Goal: Transaction & Acquisition: Purchase product/service

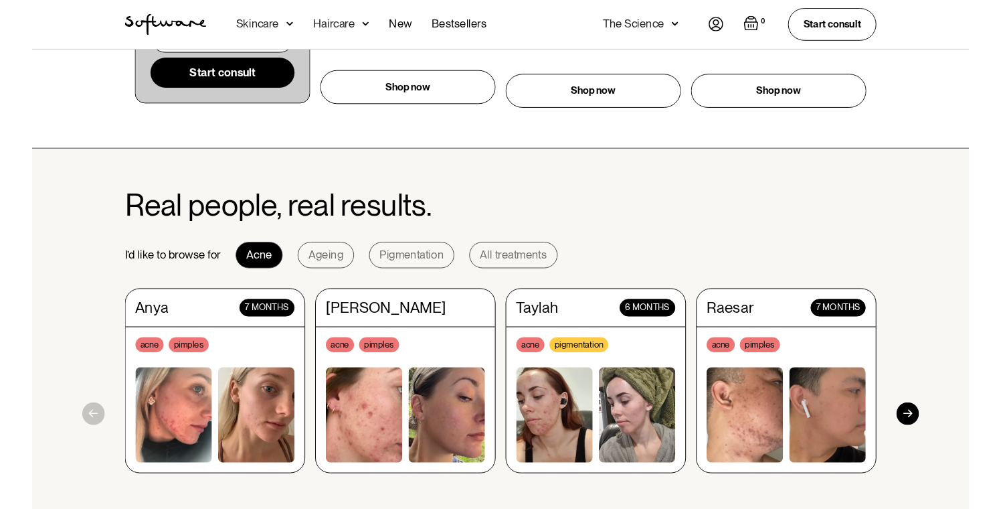
scroll to position [1005, 0]
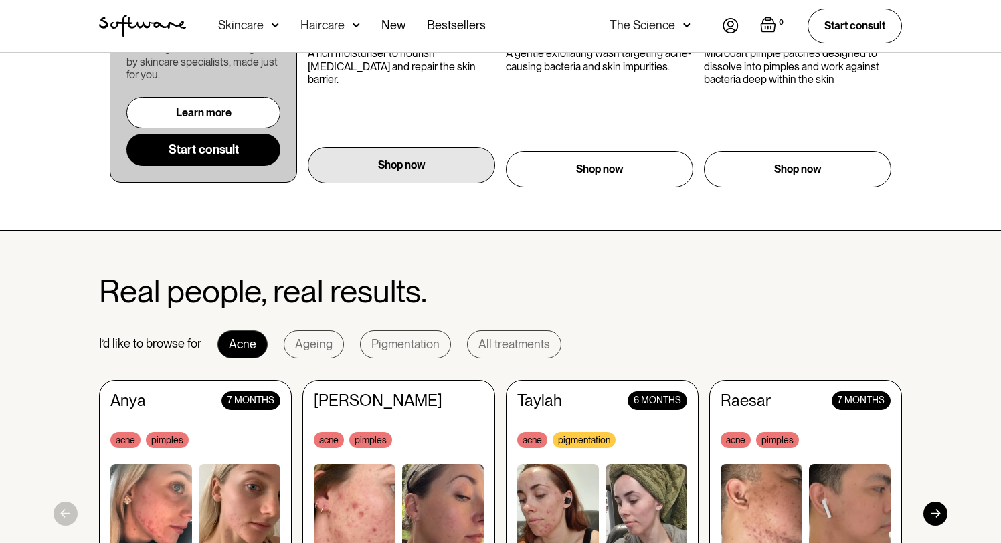
click at [423, 166] on p "Shop now" at bounding box center [402, 165] width 48 height 16
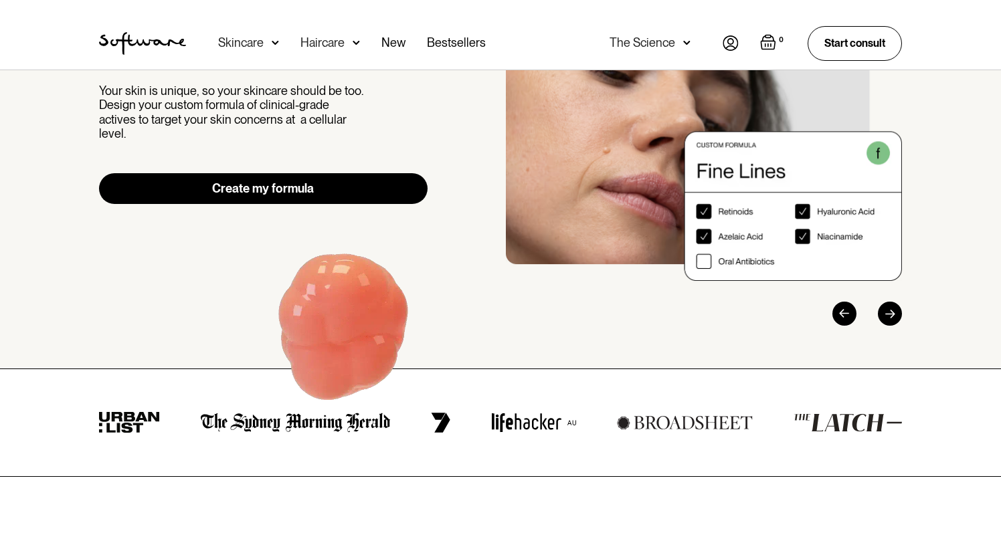
scroll to position [0, 0]
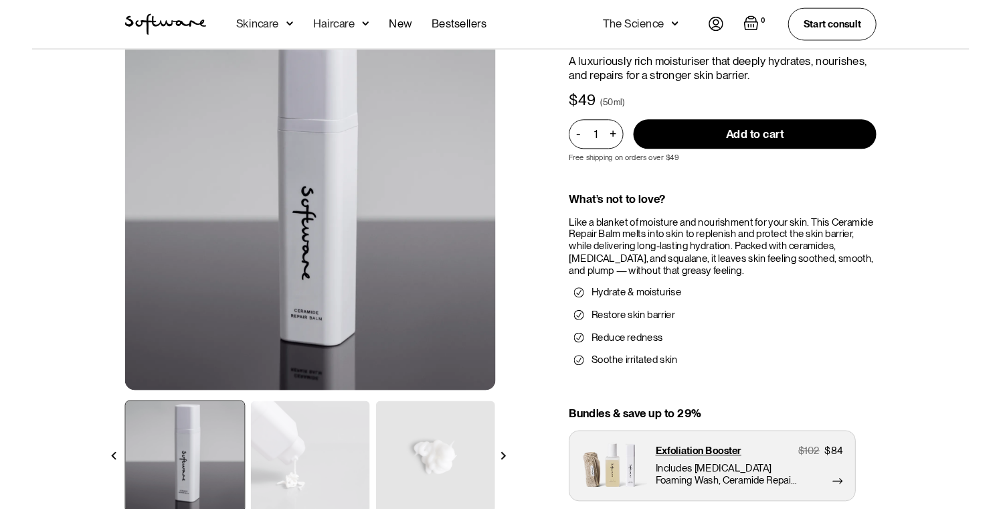
scroll to position [63, 0]
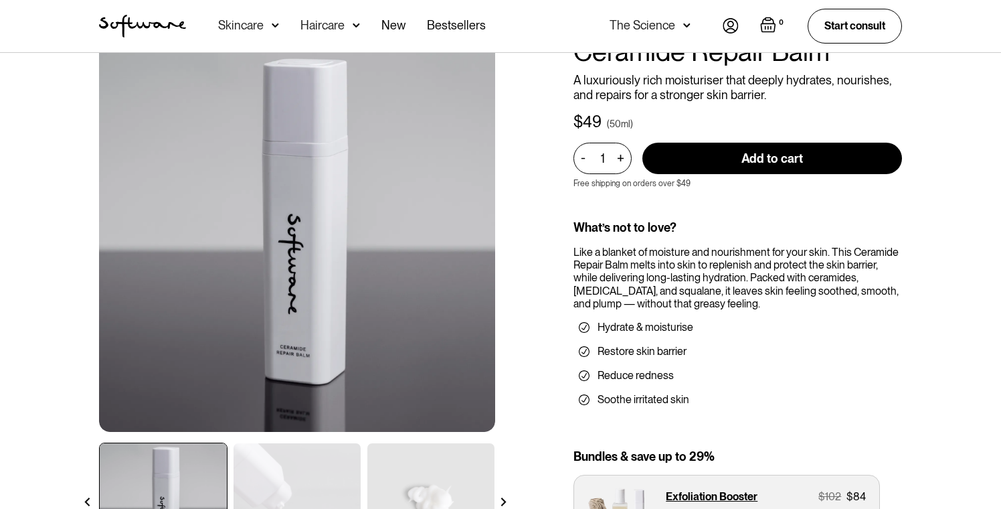
click at [750, 155] on input "Add to cart" at bounding box center [773, 158] width 260 height 31
type input "Add to cart"
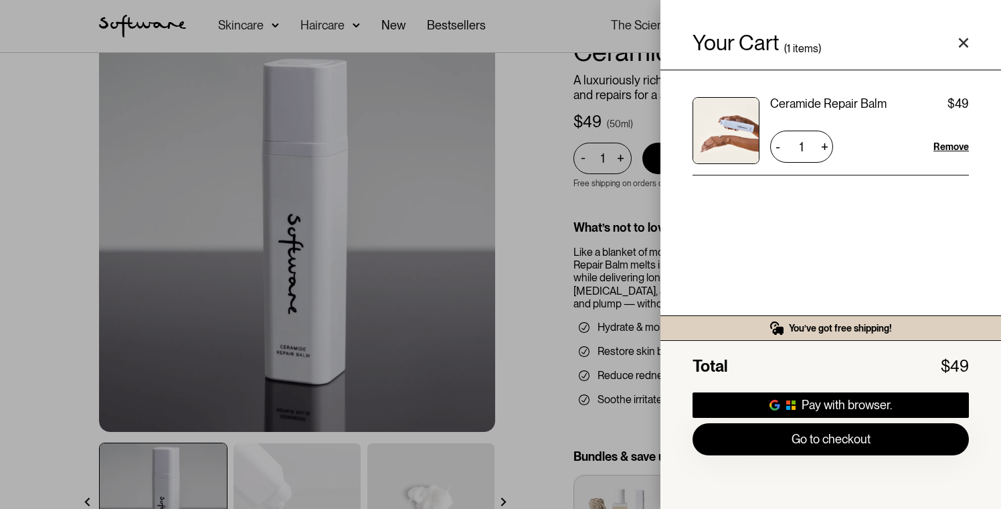
click at [966, 48] on icon "Close cart" at bounding box center [963, 42] width 11 height 11
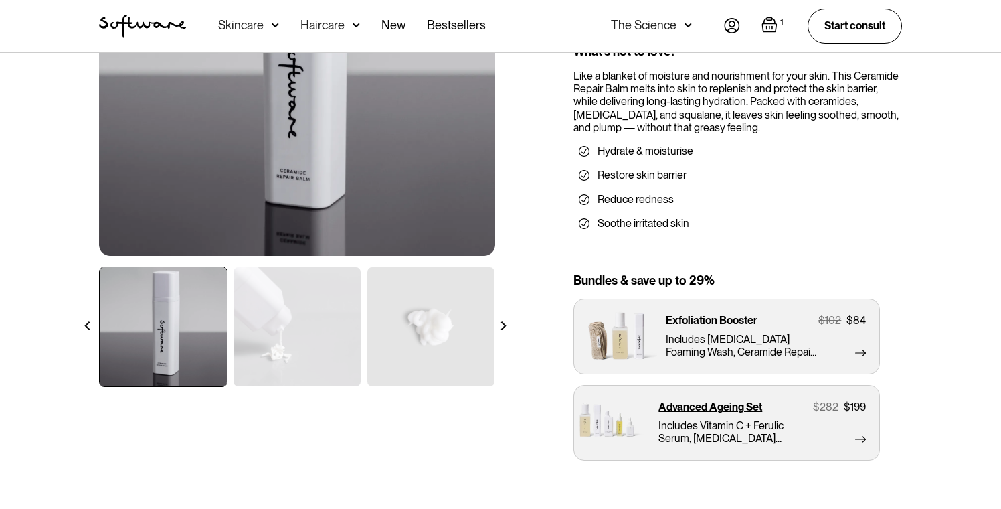
scroll to position [0, 0]
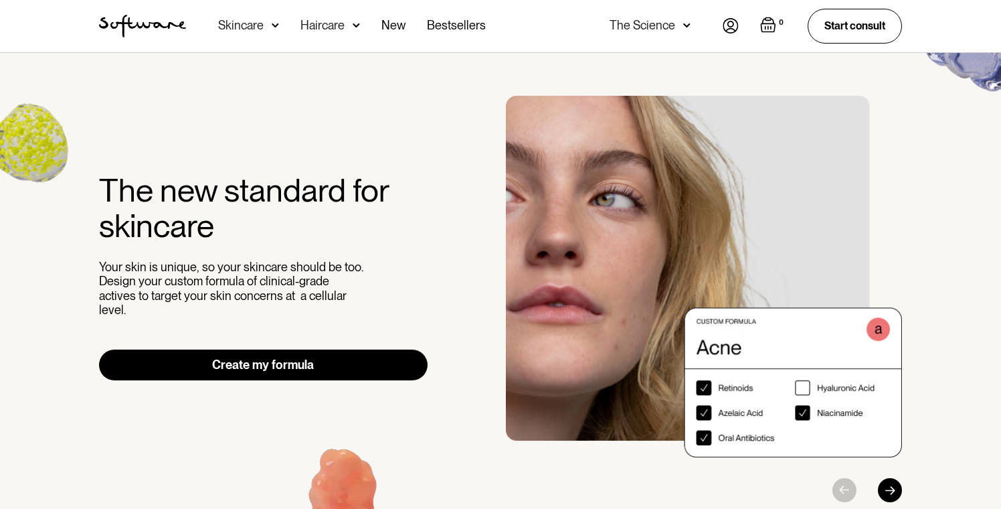
click at [76, 46] on div "Acne Ageing Pigmentation Everyday care Hair Loss Learn Skincare Custom Formulas…" at bounding box center [500, 26] width 1001 height 53
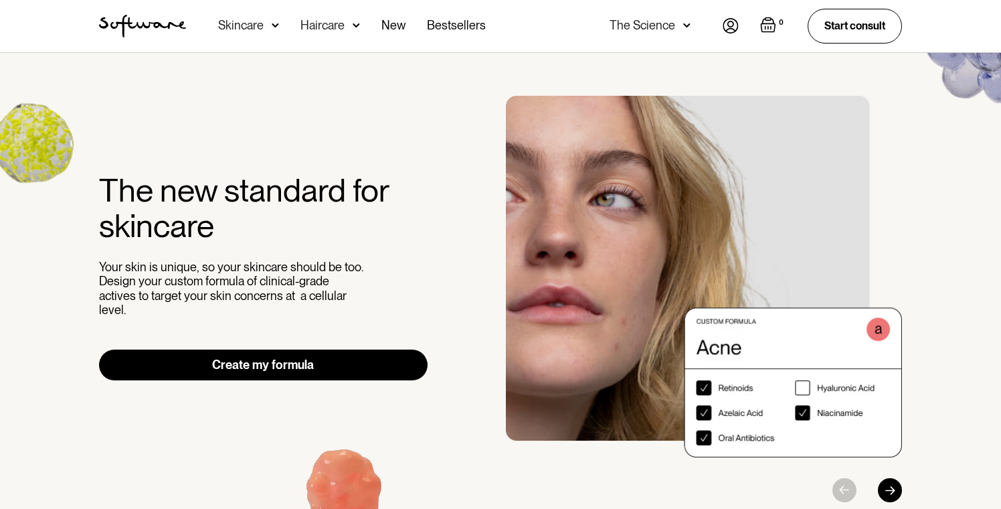
click at [102, 96] on img at bounding box center [27, 137] width 175 height 169
